Goal: Task Accomplishment & Management: Use online tool/utility

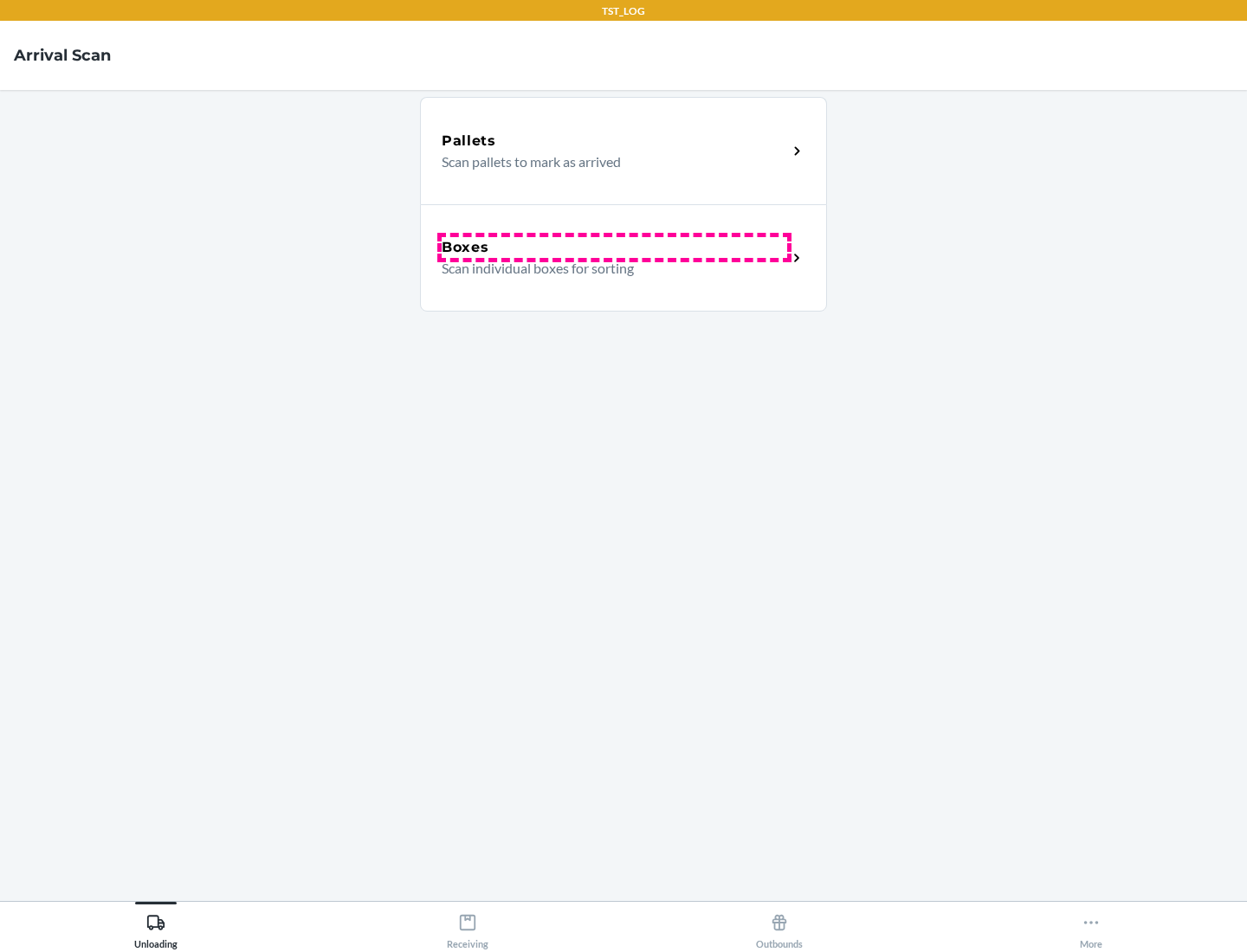
click at [614, 247] on div "Boxes" at bounding box center [614, 247] width 346 height 20
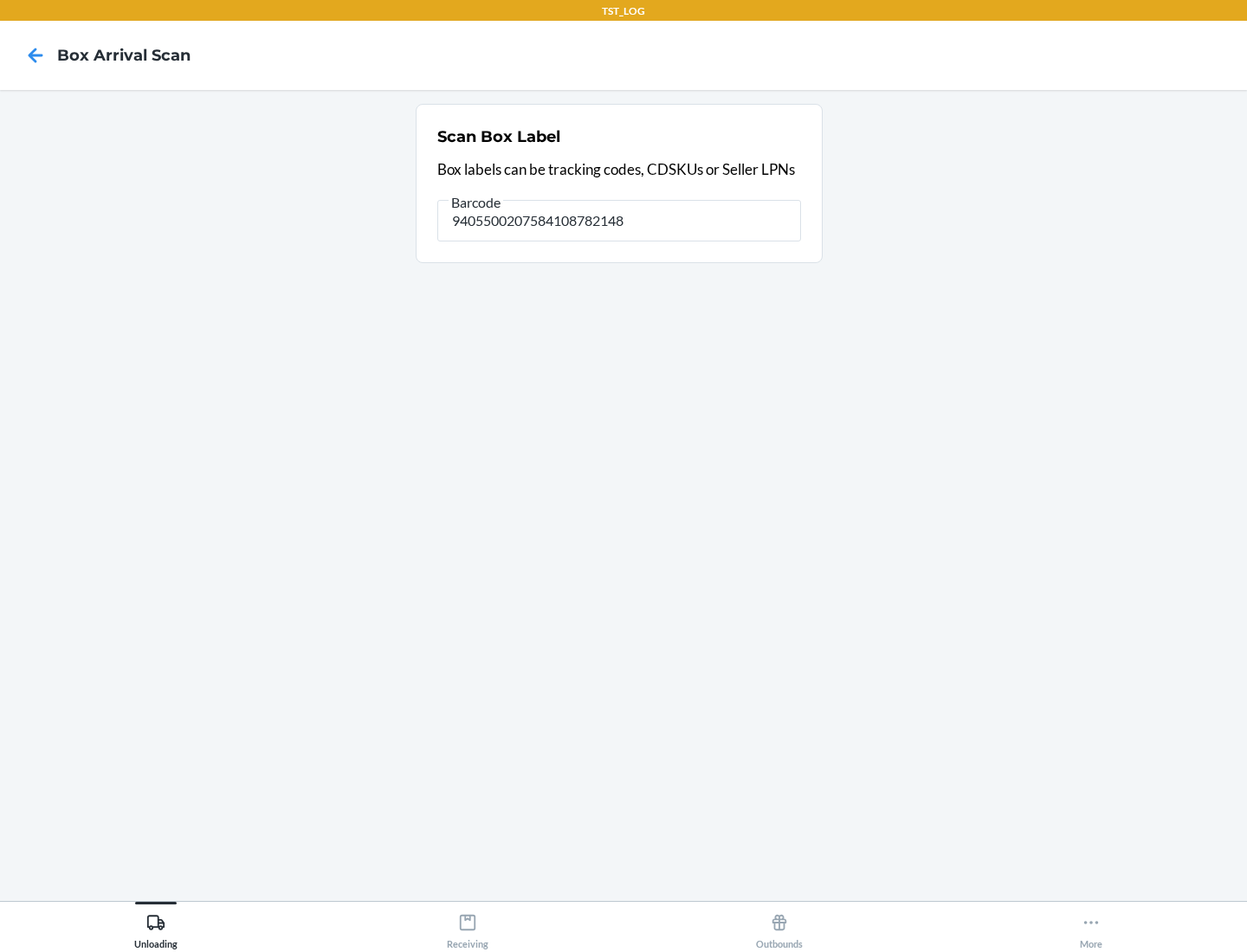
type input "9405500207584108782148"
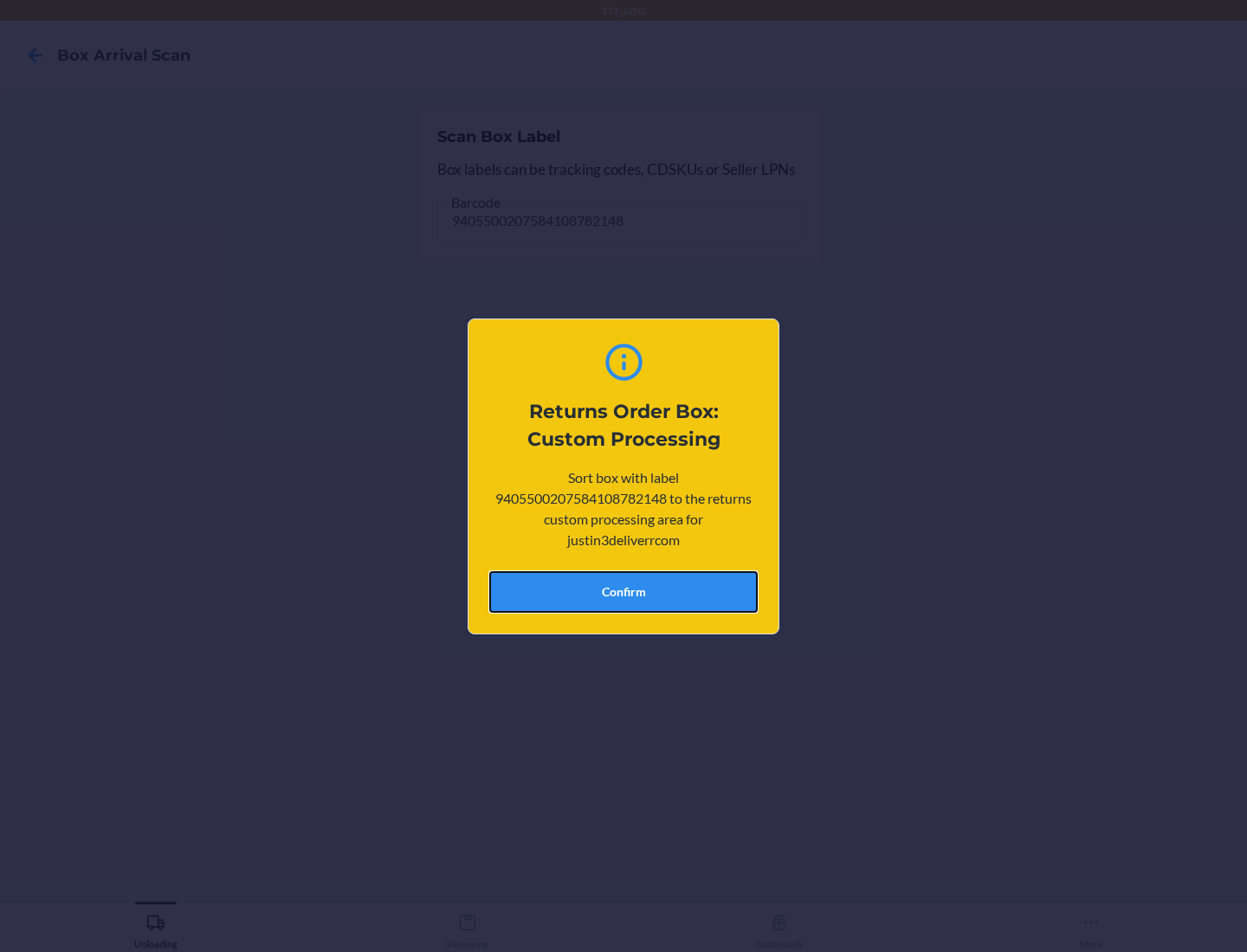
click at [624, 591] on button "Confirm" at bounding box center [623, 592] width 269 height 42
